Goal: Task Accomplishment & Management: Use online tool/utility

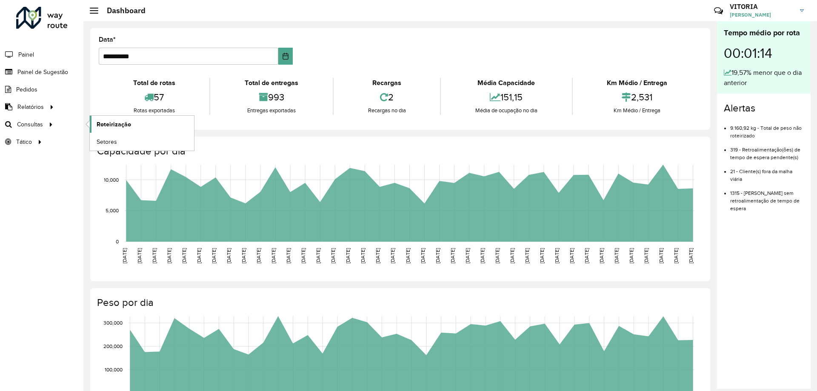
click at [117, 127] on span "Roteirização" at bounding box center [114, 124] width 34 height 9
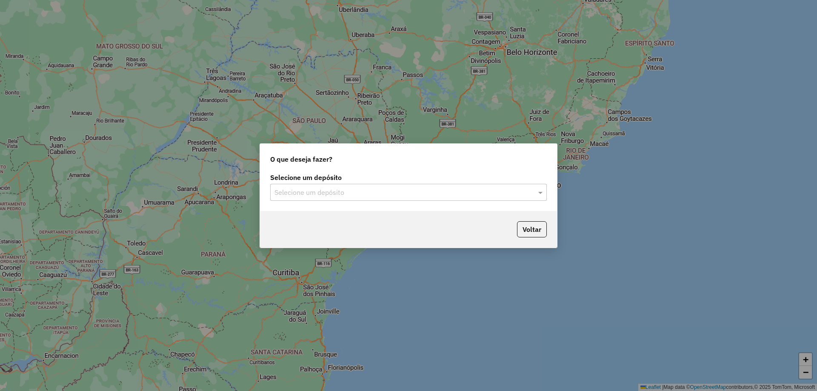
click at [422, 201] on div "Selecione um depósito" at bounding box center [408, 192] width 277 height 17
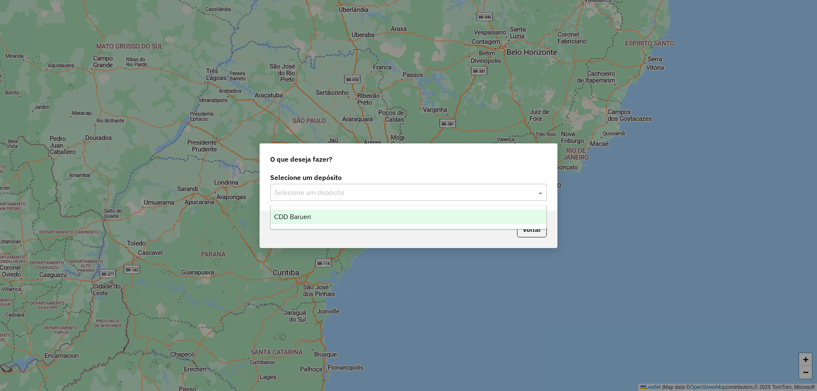
click at [327, 216] on div "CDD Barueri" at bounding box center [409, 217] width 276 height 14
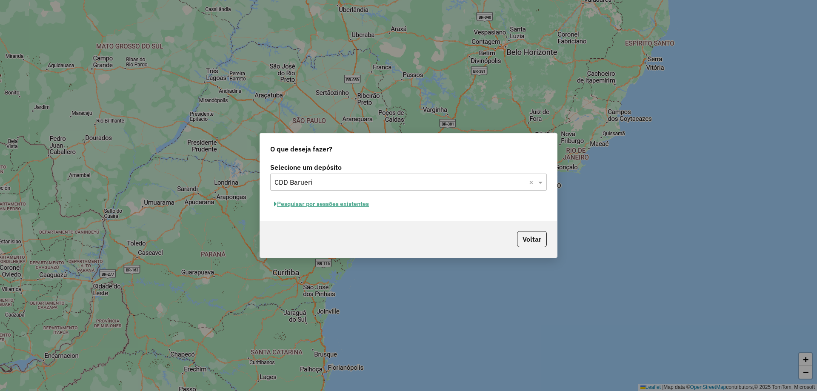
click at [341, 203] on button "Pesquisar por sessões existentes" at bounding box center [321, 204] width 103 height 13
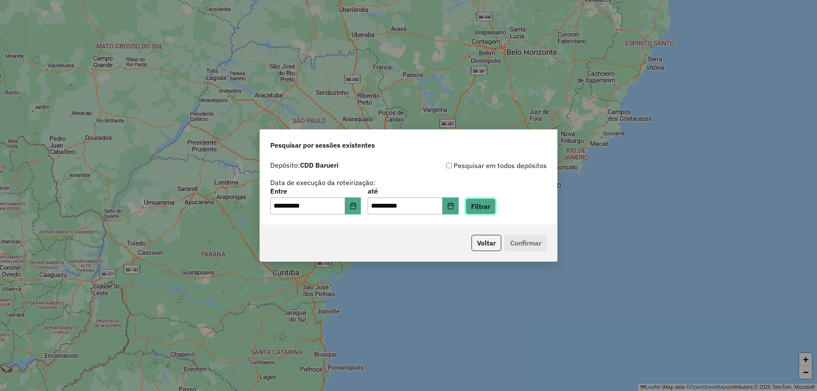
click at [493, 201] on button "Filtrar" at bounding box center [481, 206] width 30 height 16
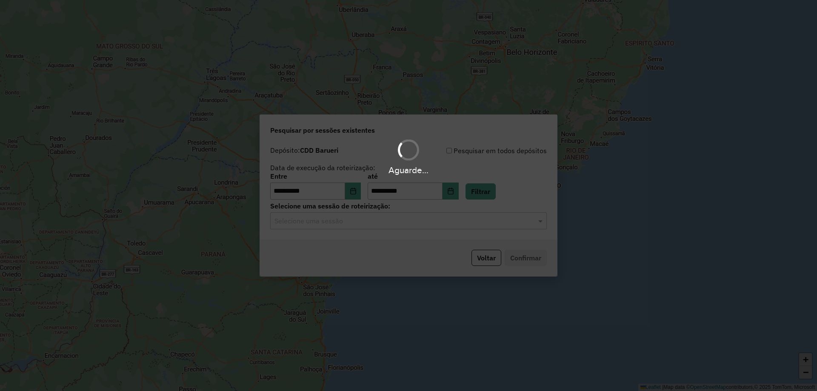
click at [404, 220] on div "Aguarde..." at bounding box center [408, 195] width 817 height 391
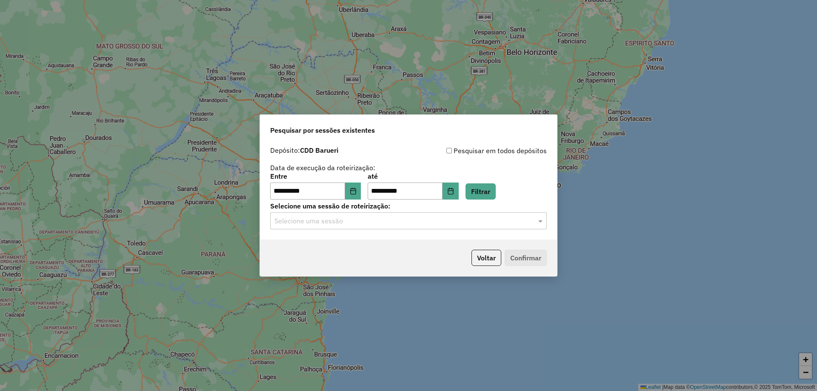
click at [385, 221] on input "text" at bounding box center [400, 221] width 251 height 10
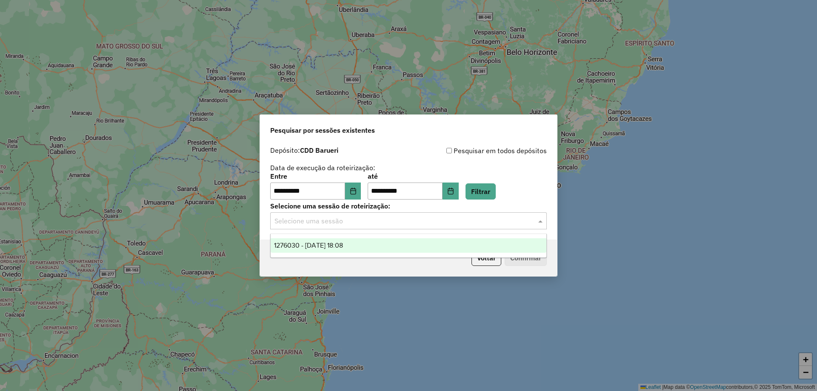
click at [333, 242] on span "1276030 - 15/09/2025 18:08" at bounding box center [308, 245] width 69 height 7
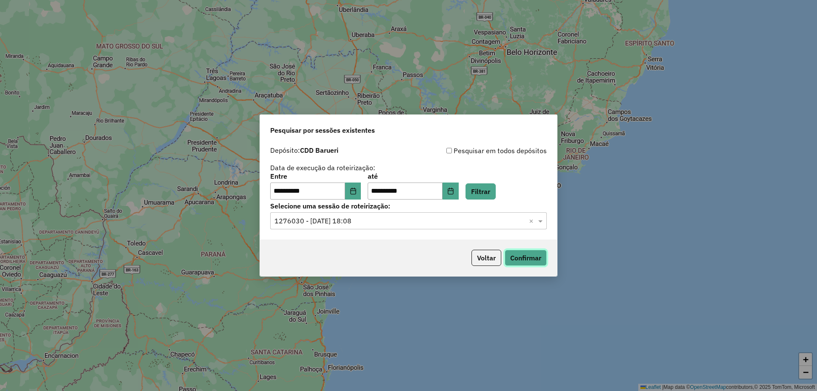
click at [517, 250] on button "Confirmar" at bounding box center [526, 258] width 42 height 16
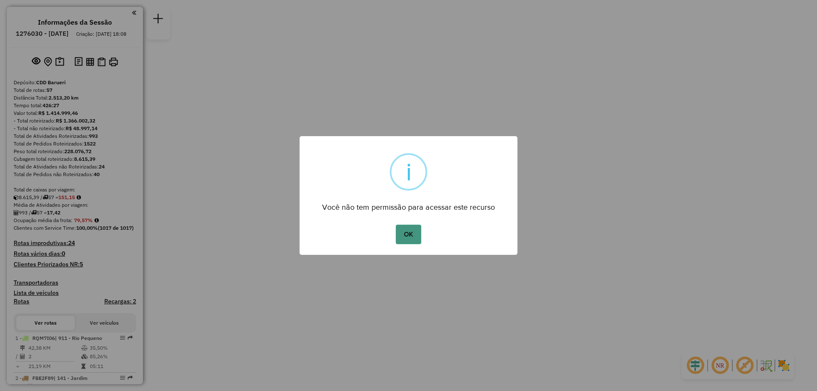
click at [407, 237] on button "OK" at bounding box center [408, 235] width 25 height 20
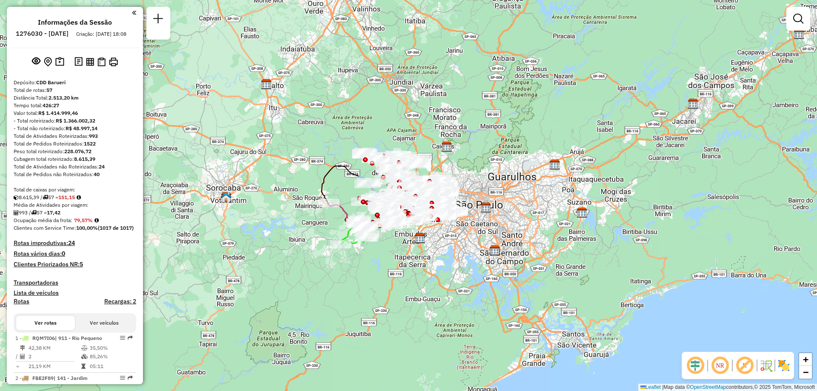
click at [719, 364] on em at bounding box center [720, 365] width 20 height 20
click at [782, 363] on img at bounding box center [784, 366] width 14 height 14
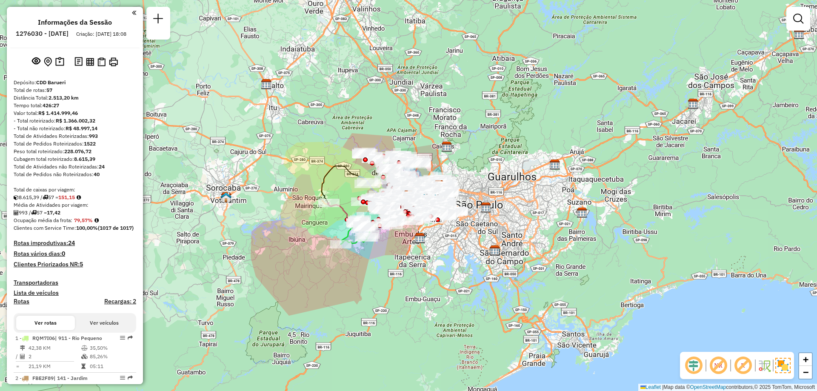
scroll to position [389, 0]
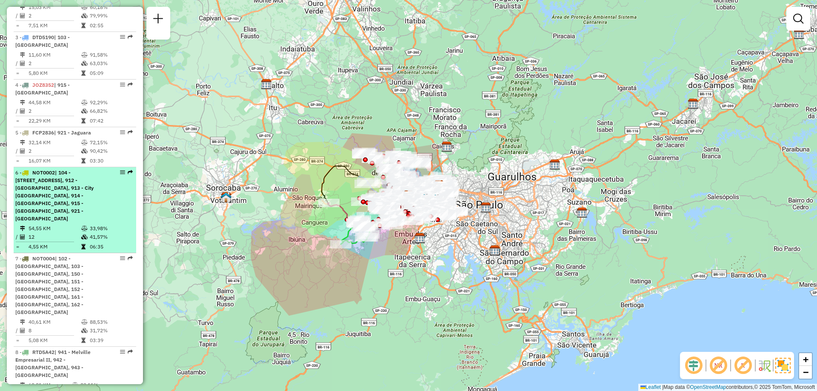
select select "**********"
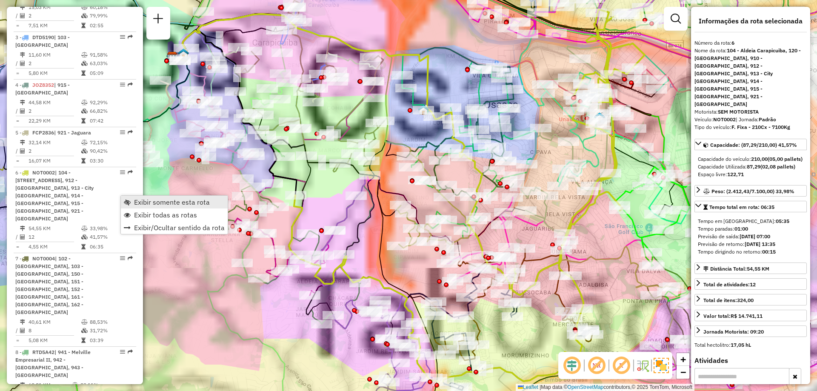
click at [156, 204] on span "Exibir somente esta rota" at bounding box center [172, 202] width 76 height 7
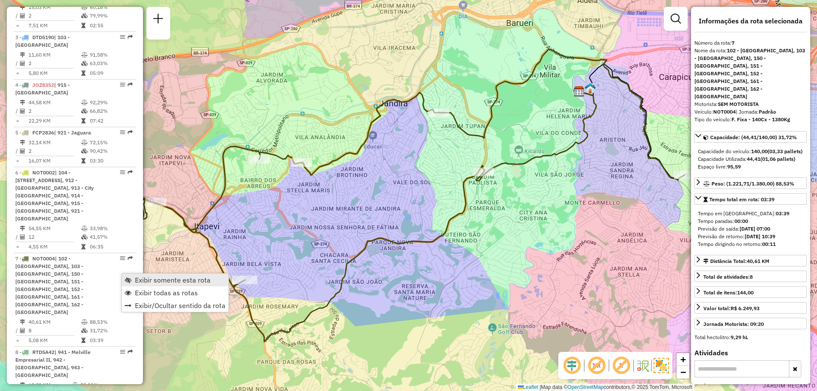
click at [152, 277] on span "Exibir somente esta rota" at bounding box center [173, 280] width 76 height 7
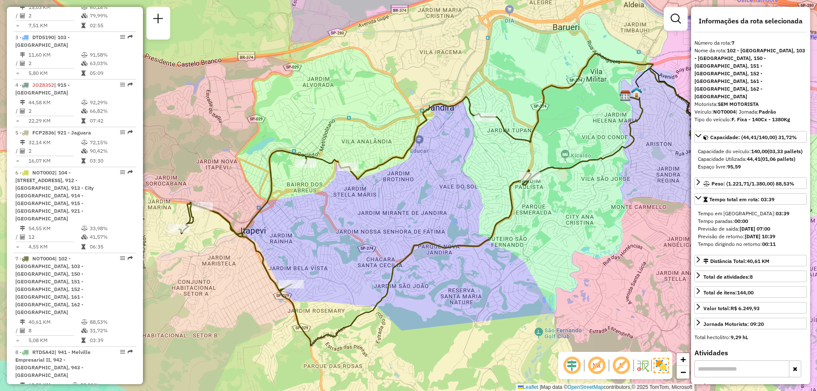
drag, startPoint x: 384, startPoint y: 218, endPoint x: 393, endPoint y: 219, distance: 8.7
click at [393, 219] on div "Janela de atendimento Grade de atendimento Capacidade Transportadoras Veículos …" at bounding box center [408, 195] width 817 height 391
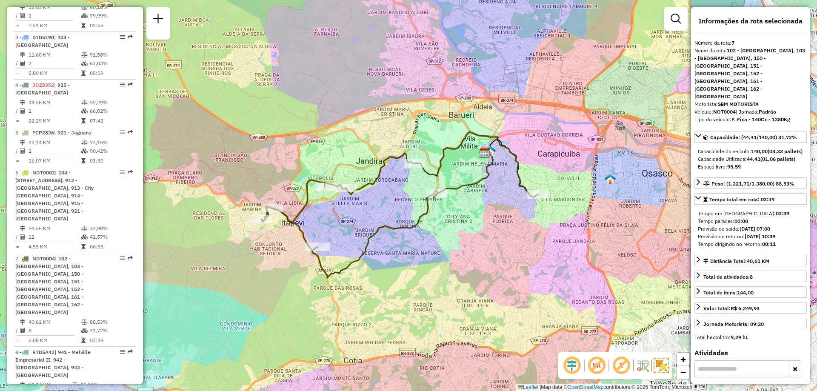
drag, startPoint x: 424, startPoint y: 213, endPoint x: 400, endPoint y: 209, distance: 25.1
click at [400, 209] on div "Janela de atendimento Grade de atendimento Capacidade Transportadoras Veículos …" at bounding box center [408, 195] width 817 height 391
